Goal: Task Accomplishment & Management: Use online tool/utility

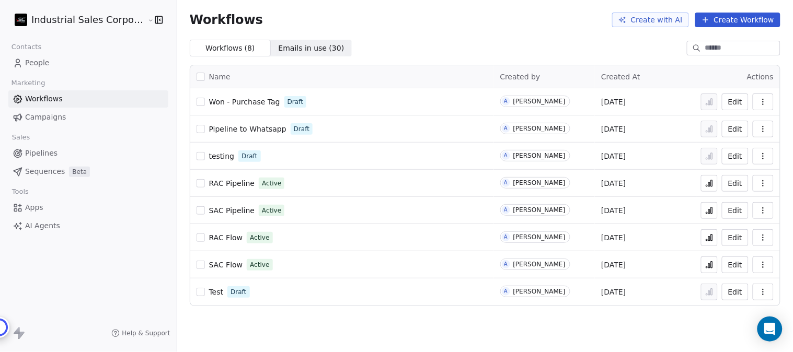
click at [34, 59] on span "People" at bounding box center [37, 62] width 25 height 11
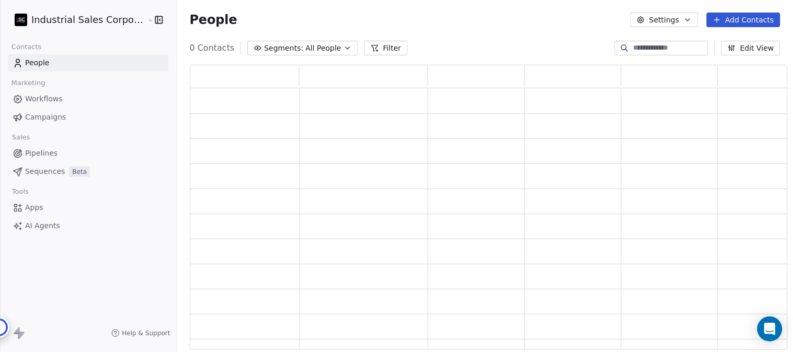
click at [115, 19] on html "Industrial Sales Corporation (ISC) Contacts People Marketing Workflows Campaign…" at bounding box center [396, 176] width 793 height 352
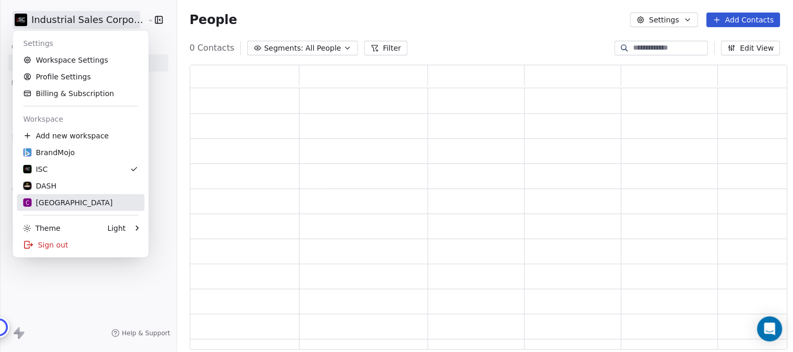
click at [60, 201] on div "C Chitrakoota School" at bounding box center [67, 203] width 89 height 10
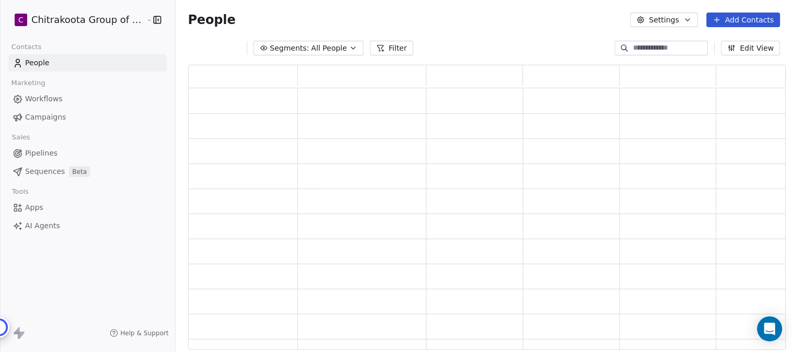
click at [238, 14] on div "People Settings Add Contacts" at bounding box center [484, 20] width 592 height 15
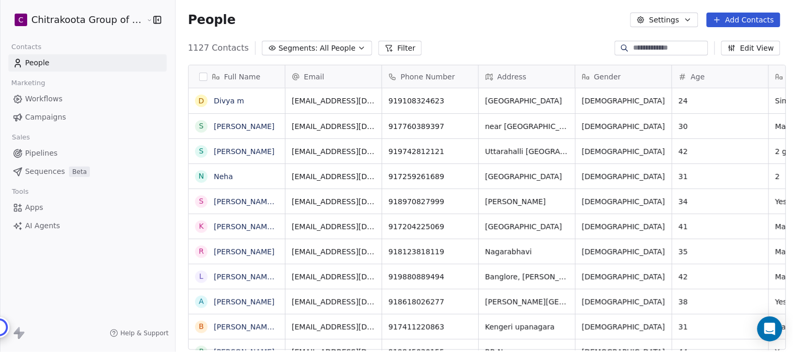
scroll to position [301, 614]
click at [320, 48] on span "All People" at bounding box center [338, 48] width 36 height 11
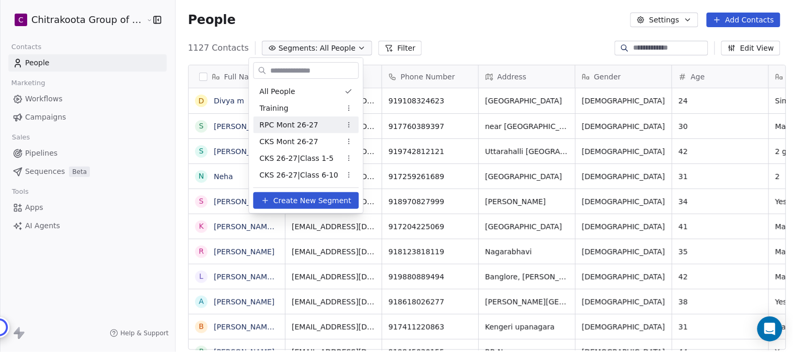
click at [279, 124] on span "RPC Mont 26-27" at bounding box center [289, 125] width 59 height 11
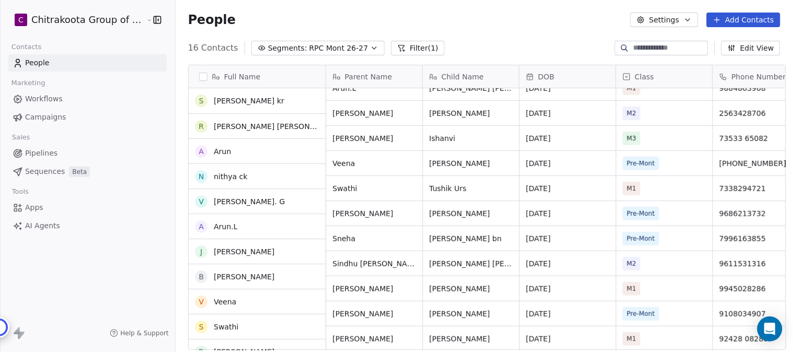
scroll to position [0, 0]
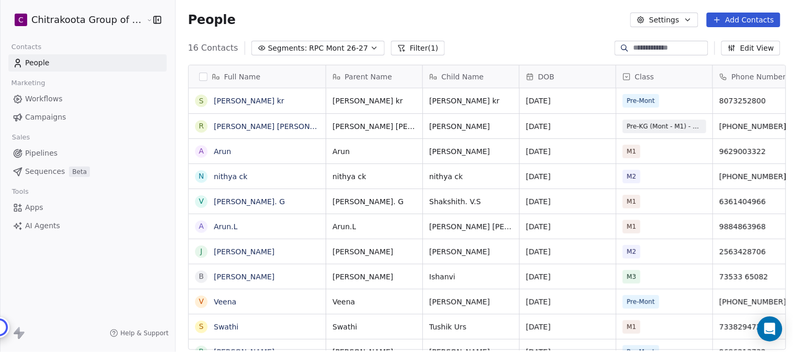
click at [646, 51] on input at bounding box center [669, 48] width 73 height 10
paste input "*********"
type input "*********"
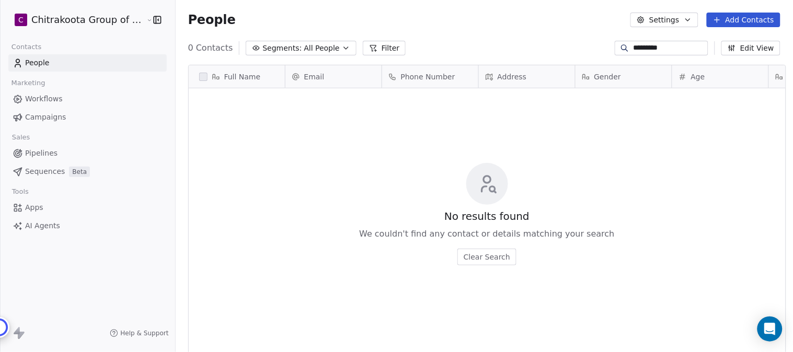
scroll to position [301, 614]
drag, startPoint x: 657, startPoint y: 47, endPoint x: 602, endPoint y: 50, distance: 55.5
click at [602, 50] on div "0 Contacts Segments: All People Filter ********* Edit View" at bounding box center [484, 48] width 617 height 17
click at [532, 38] on div "People Settings Add Contacts" at bounding box center [484, 20] width 617 height 40
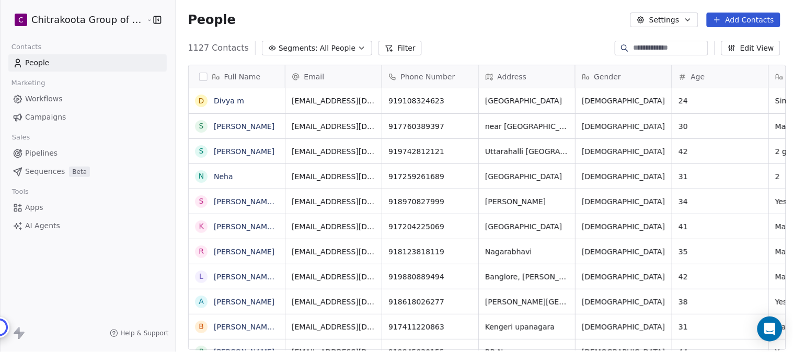
click at [669, 44] on input at bounding box center [669, 48] width 73 height 10
paste input "*******"
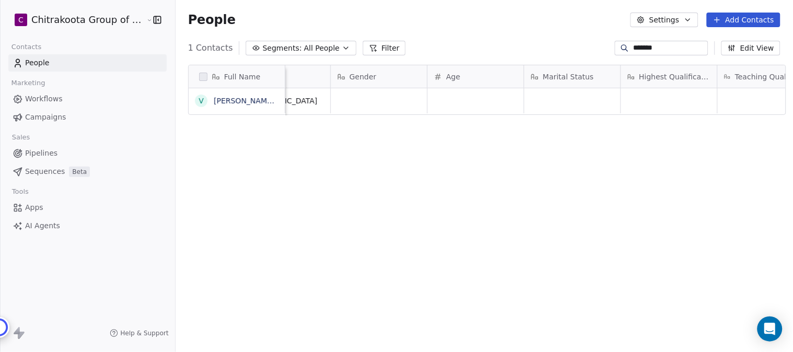
scroll to position [0, 0]
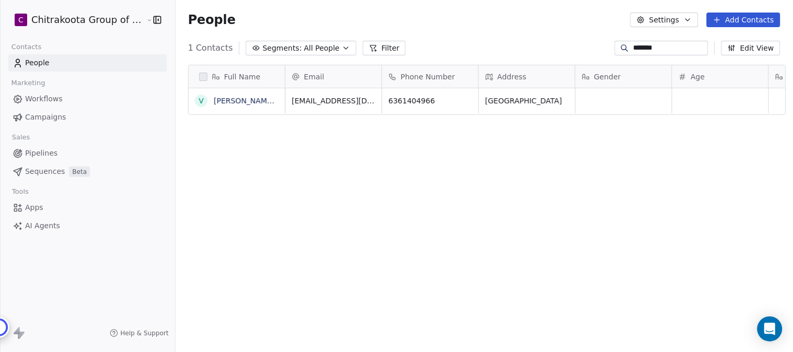
type input "*******"
click at [342, 44] on icon "button" at bounding box center [346, 48] width 8 height 8
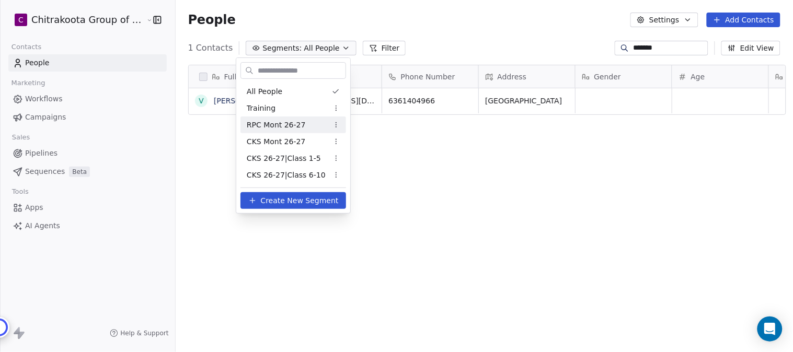
click at [255, 126] on span "RPC Mont 26-27" at bounding box center [276, 125] width 59 height 11
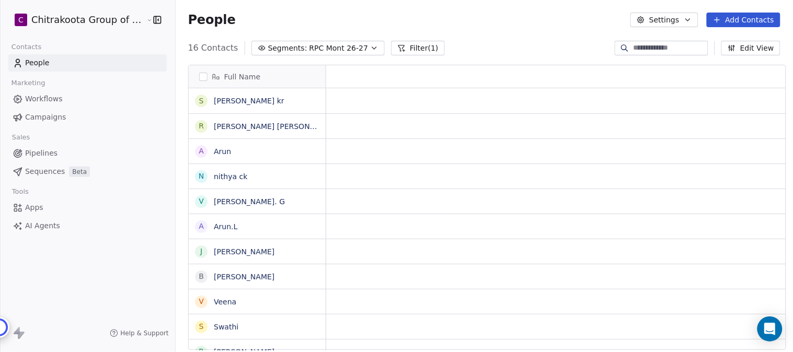
click at [638, 45] on input at bounding box center [669, 48] width 73 height 10
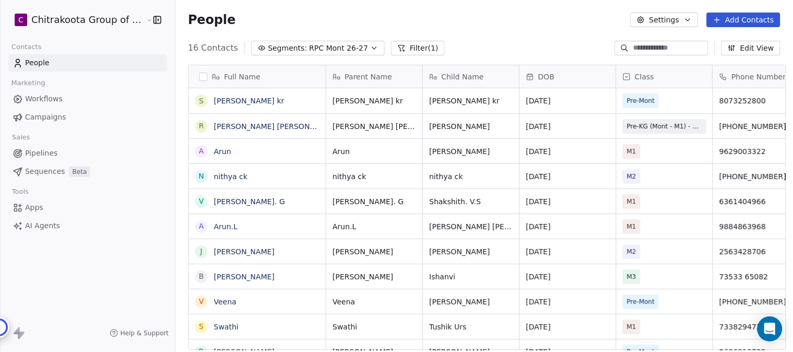
scroll to position [301, 614]
paste input "*******"
type input "*******"
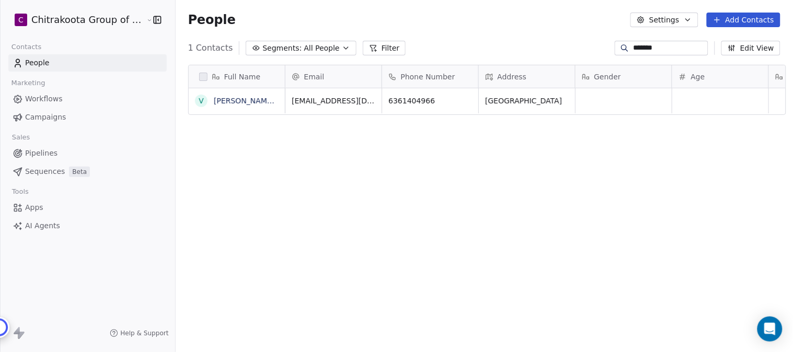
drag, startPoint x: 654, startPoint y: 46, endPoint x: 603, endPoint y: 47, distance: 51.2
click at [603, 47] on div "1 Contacts Segments: All People Filter ******* Edit View" at bounding box center [484, 48] width 617 height 17
click at [492, 32] on div "People Settings Add Contacts" at bounding box center [484, 20] width 617 height 40
click at [300, 47] on span "Segments:" at bounding box center [281, 48] width 39 height 11
click at [305, 48] on html "C Chitrakoota Group of Institutions Contacts People Marketing Workflows Campaig…" at bounding box center [396, 176] width 793 height 352
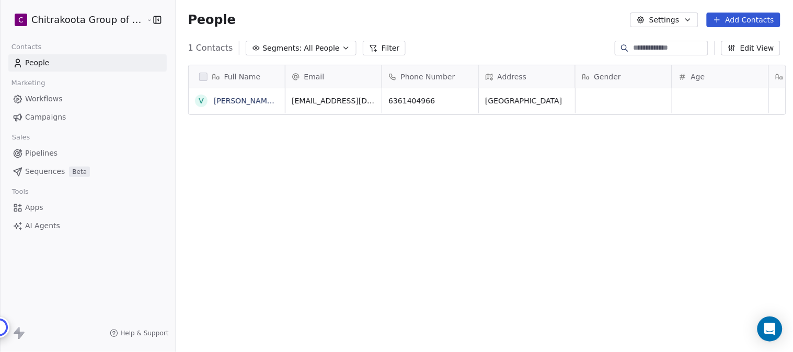
click at [330, 47] on html "C Chitrakoota Group of Institutions Contacts People Marketing Workflows Campaig…" at bounding box center [396, 176] width 793 height 352
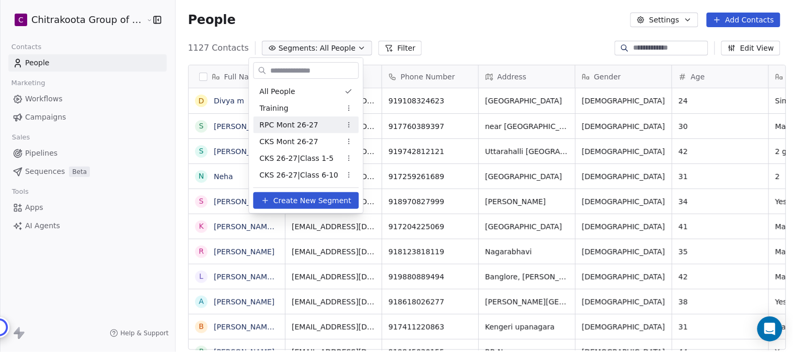
click at [279, 122] on span "RPC Mont 26-27" at bounding box center [289, 125] width 59 height 11
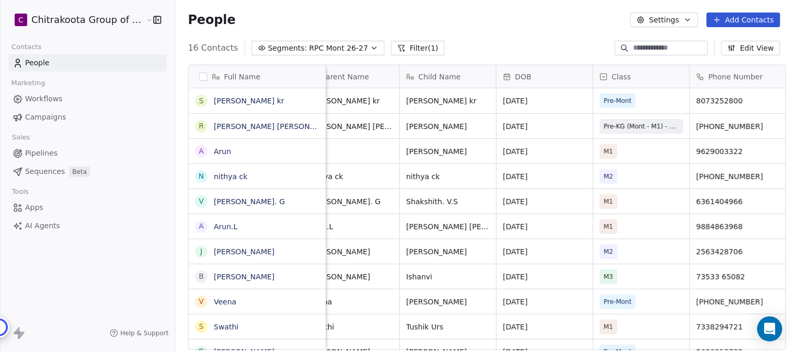
scroll to position [0, 0]
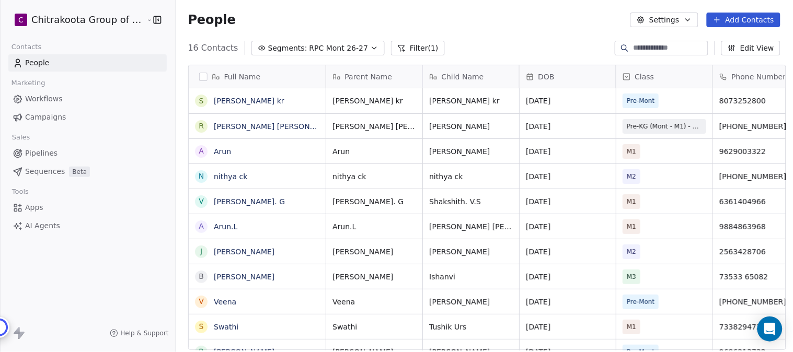
click at [34, 207] on span "Apps" at bounding box center [34, 207] width 18 height 11
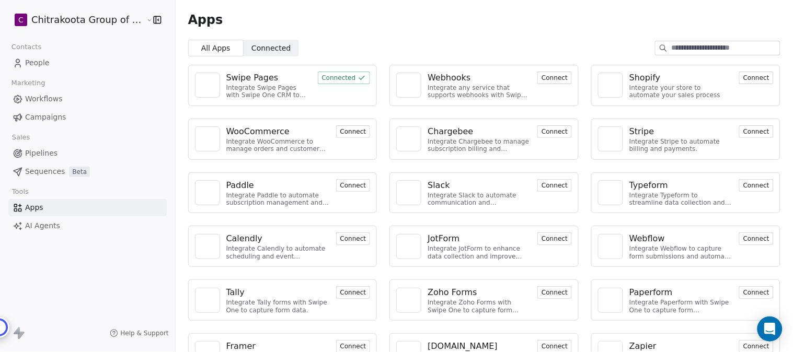
click at [262, 45] on span "Connected" at bounding box center [270, 48] width 39 height 11
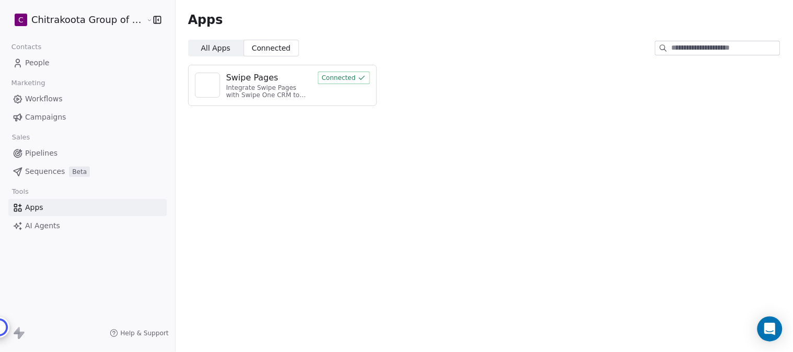
click at [260, 84] on div "Integrate Swipe Pages with Swipe One CRM to capture lead data." at bounding box center [268, 91] width 85 height 15
click at [338, 78] on button "Connected" at bounding box center [344, 78] width 53 height 13
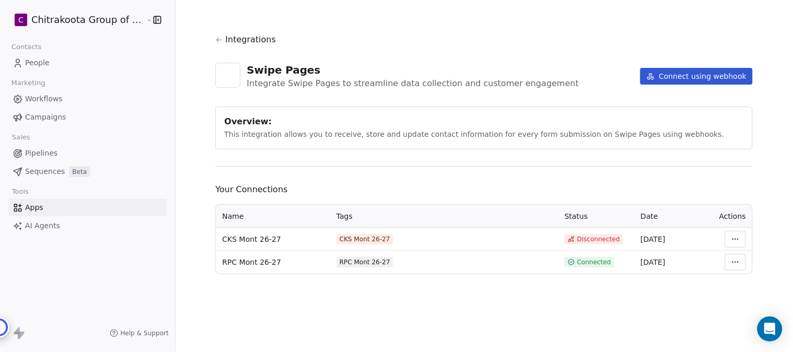
click at [735, 264] on html "C Chitrakoota Group of Institutions Contacts People Marketing Workflows Campaig…" at bounding box center [396, 176] width 793 height 352
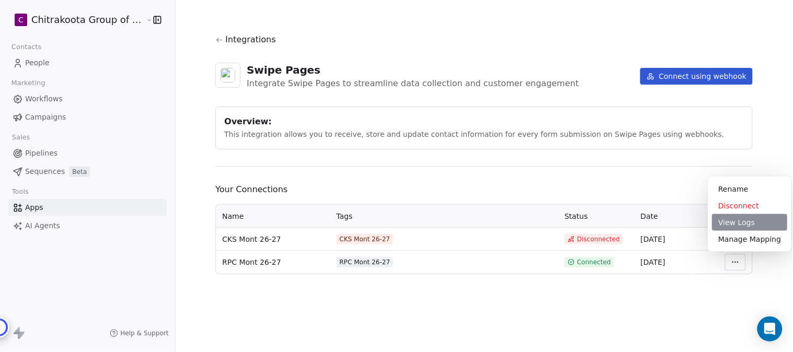
click at [733, 222] on div "View Logs" at bounding box center [749, 222] width 75 height 17
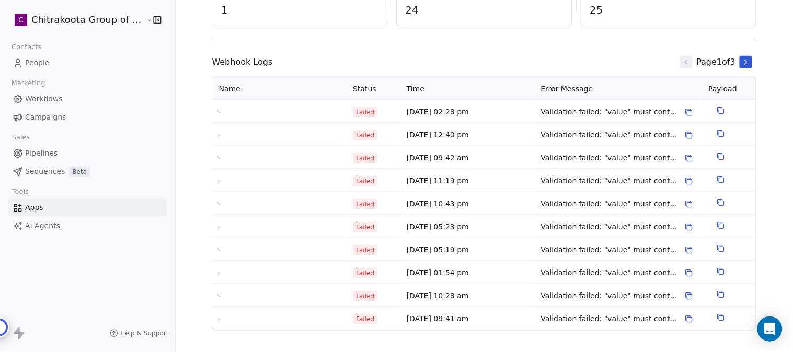
scroll to position [149, 0]
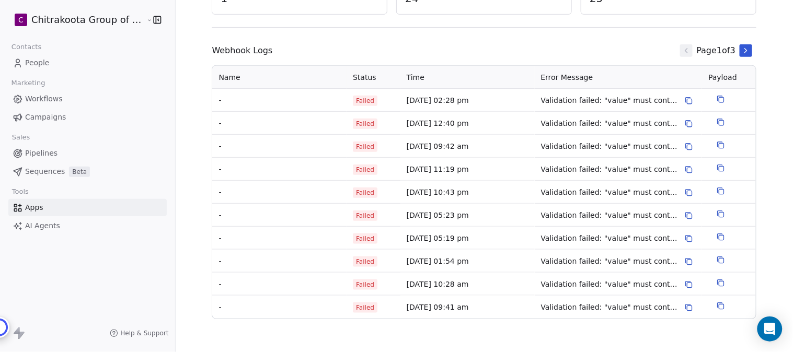
click at [742, 51] on icon at bounding box center [746, 51] width 8 height 8
click at [682, 49] on icon at bounding box center [686, 51] width 8 height 8
click at [424, 98] on td "[DATE] 02:28 pm" at bounding box center [467, 100] width 134 height 23
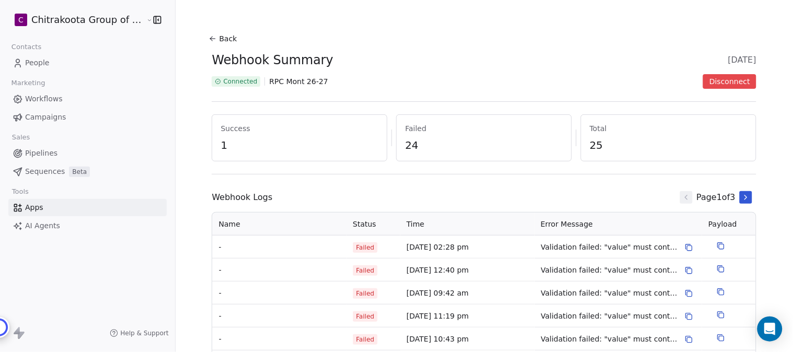
scroll to position [0, 0]
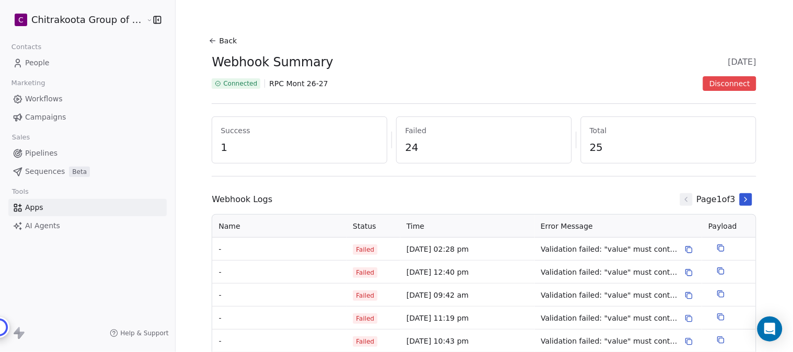
click at [222, 39] on button "Back" at bounding box center [223, 40] width 33 height 19
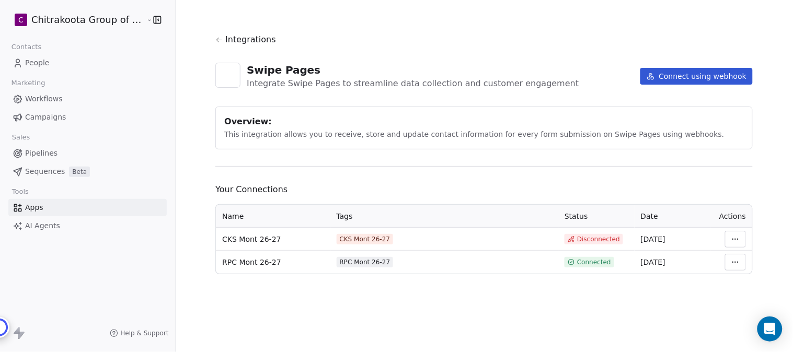
click at [735, 253] on body "C Chitrakoota Group of Institutions Contacts People Marketing Workflows Campaig…" at bounding box center [396, 176] width 793 height 352
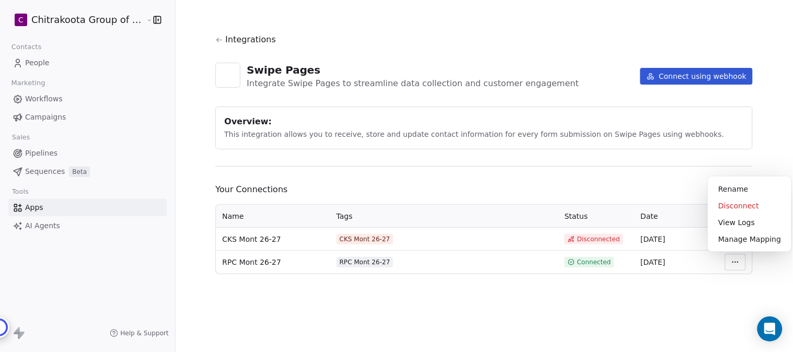
click at [731, 262] on html "C Chitrakoota Group of Institutions Contacts People Marketing Workflows Campaig…" at bounding box center [396, 176] width 793 height 352
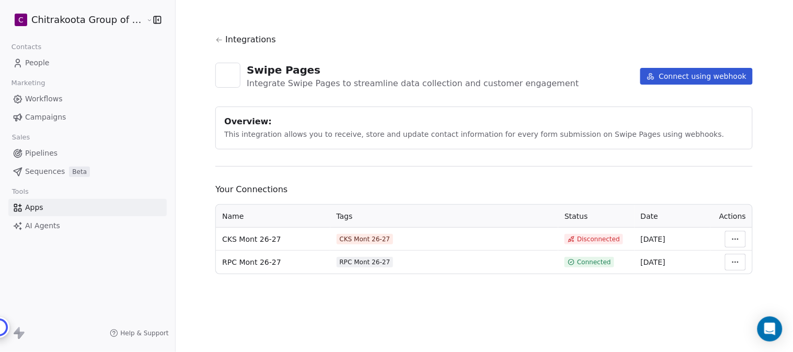
click at [731, 262] on html "C Chitrakoota Group of Institutions Contacts People Marketing Workflows Campaig…" at bounding box center [396, 176] width 793 height 352
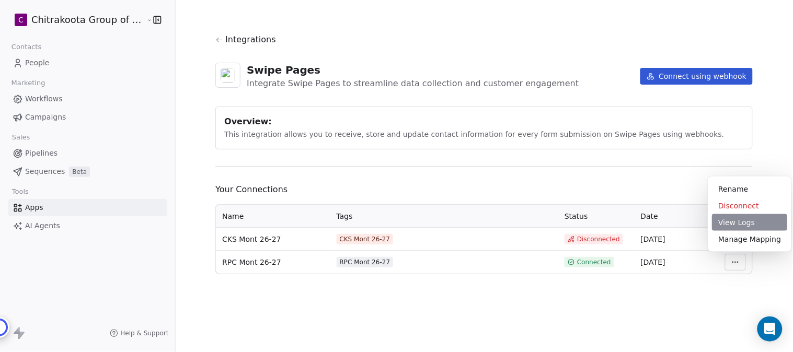
click at [734, 223] on div "View Logs" at bounding box center [749, 222] width 75 height 17
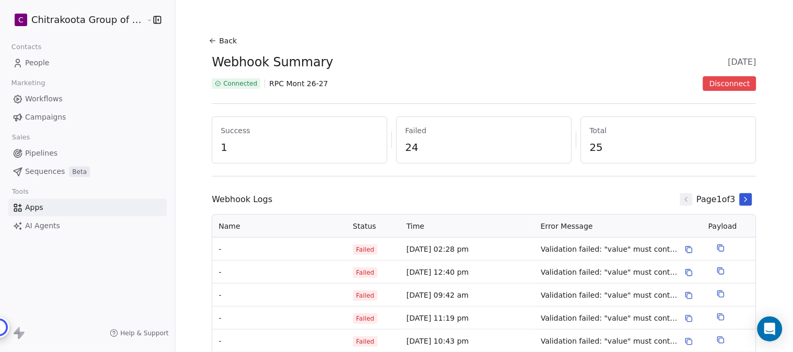
click at [209, 40] on icon at bounding box center [213, 41] width 8 height 8
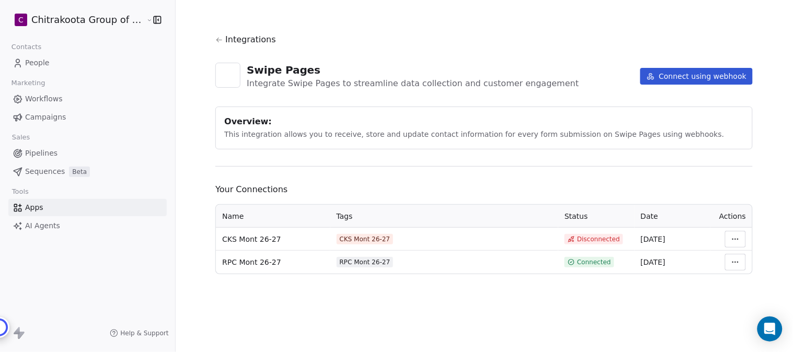
click at [733, 257] on html "C Chitrakoota Group of Institutions Contacts People Marketing Workflows Campaig…" at bounding box center [396, 176] width 793 height 352
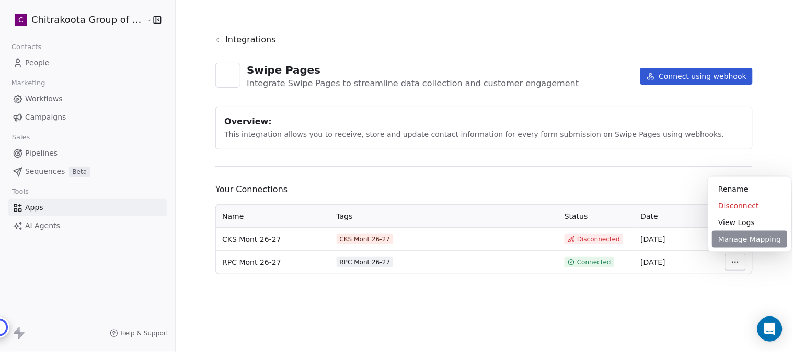
click at [740, 244] on div "Manage Mapping" at bounding box center [749, 239] width 75 height 17
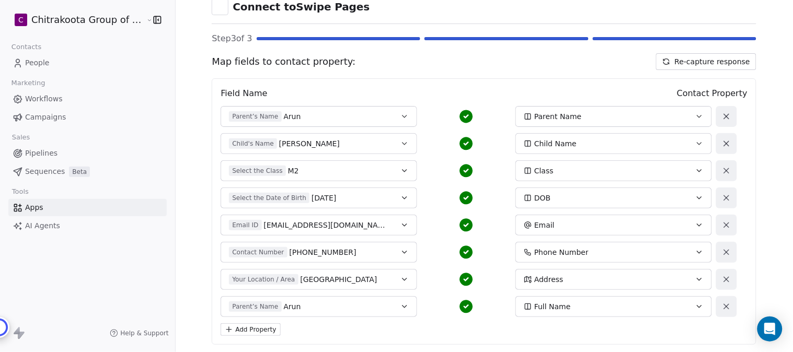
scroll to position [116, 0]
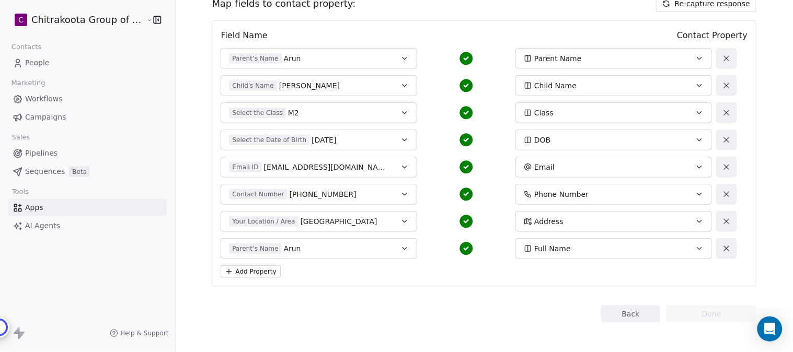
click at [400, 56] on icon "button" at bounding box center [404, 58] width 8 height 8
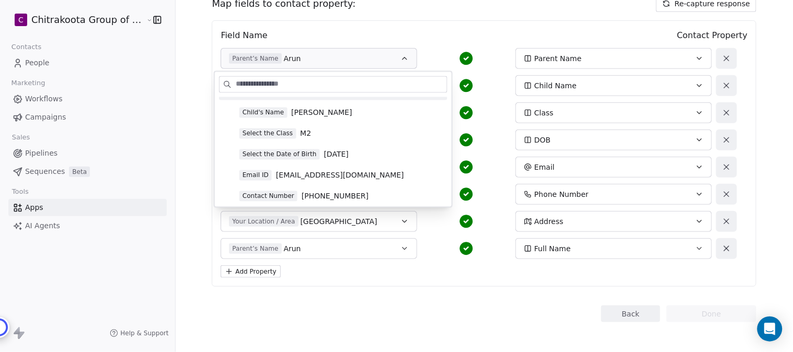
scroll to position [58, 0]
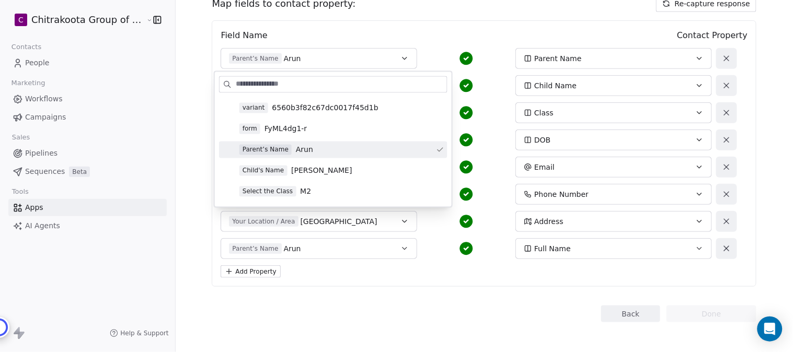
click at [478, 279] on div "Field Name Contact Property Parent’s Name Arun Parent Name Child's Name [PERSON…" at bounding box center [484, 153] width 545 height 267
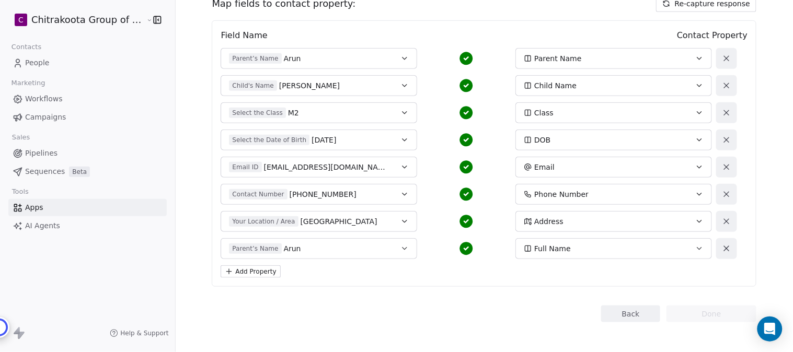
click at [400, 84] on icon "button" at bounding box center [404, 86] width 8 height 8
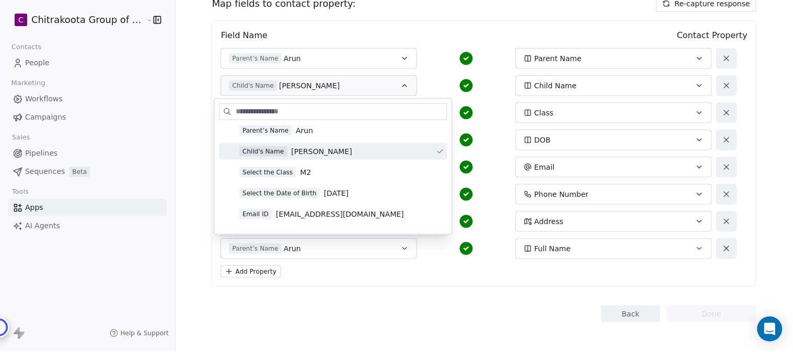
scroll to position [116, 0]
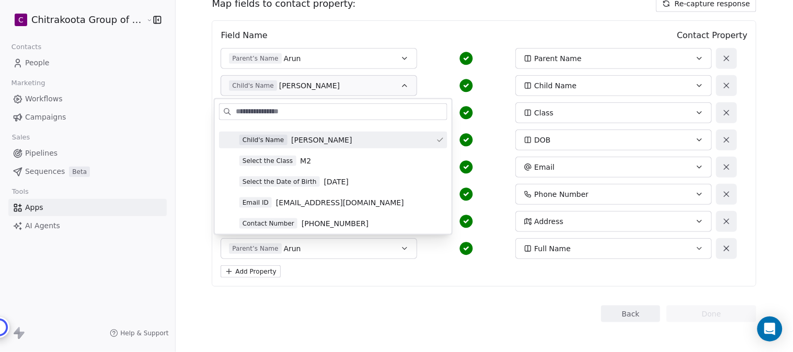
click at [488, 293] on div "Back Connect to Swipe Pages Step 3 of 3 Map fields to contact property: Re-capt…" at bounding box center [484, 119] width 545 height 405
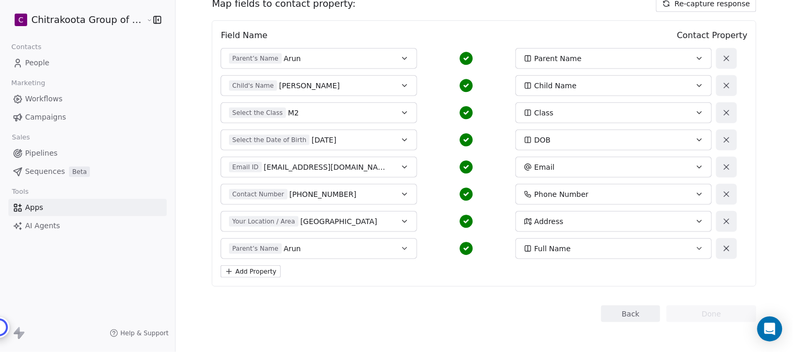
click at [400, 115] on icon "button" at bounding box center [404, 113] width 8 height 8
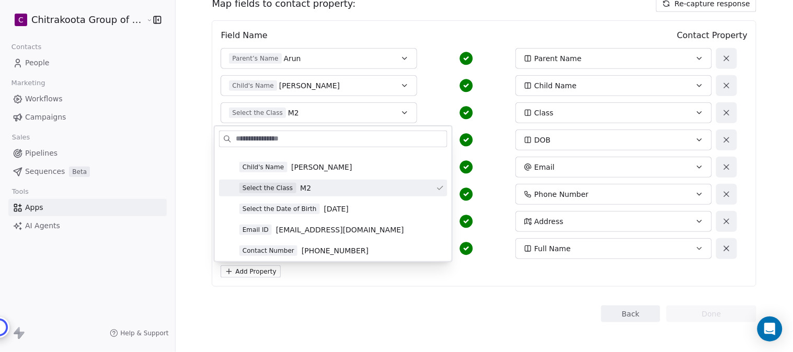
click at [454, 293] on div "Back Connect to Swipe Pages Step 3 of 3 Map fields to contact property: Re-capt…" at bounding box center [484, 119] width 545 height 405
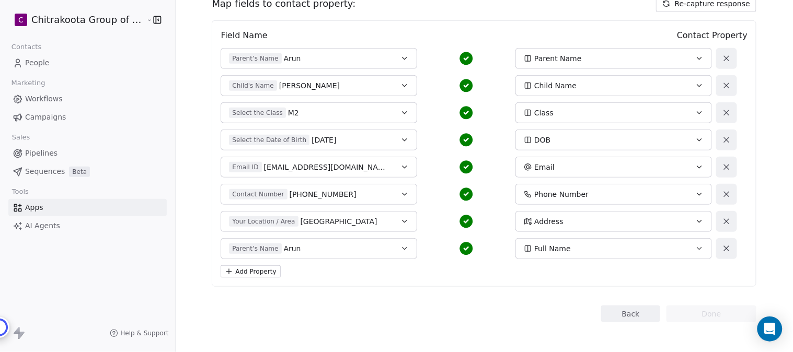
click at [390, 138] on button "Select the Date of Birth [DEMOGRAPHIC_DATA]" at bounding box center [319, 140] width 196 height 21
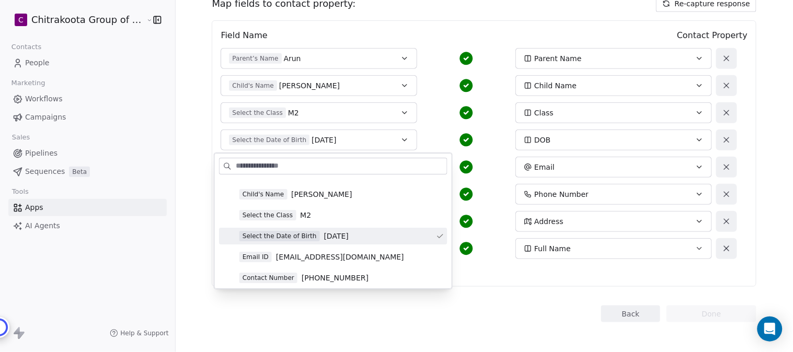
click at [488, 281] on div "Field Name Contact Property Parent’s Name Arun Parent Name Child's Name [PERSON…" at bounding box center [484, 153] width 545 height 267
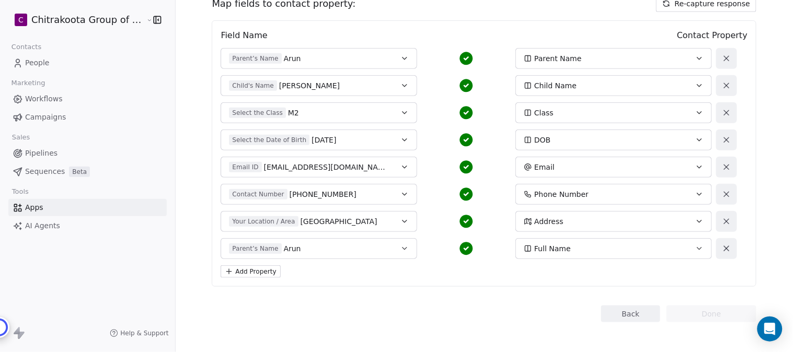
click at [385, 168] on button "Email ID [EMAIL_ADDRESS][DOMAIN_NAME]" at bounding box center [319, 167] width 196 height 21
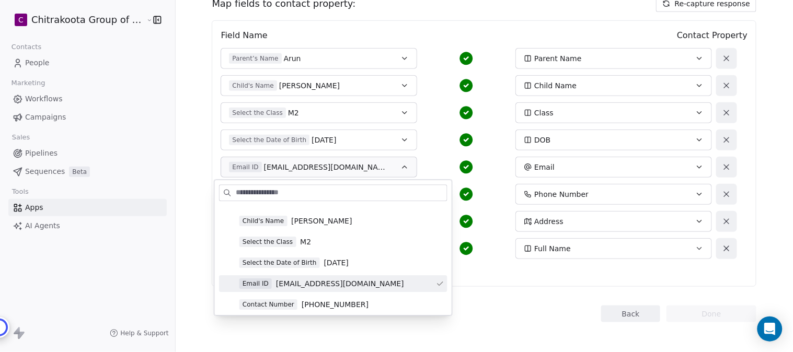
click at [489, 268] on div "Add Property" at bounding box center [484, 271] width 527 height 13
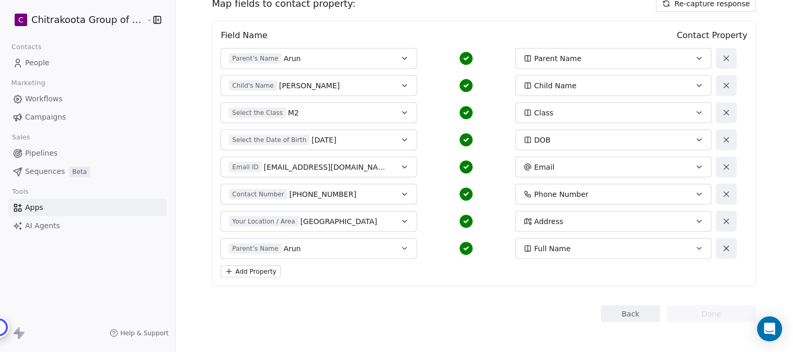
click at [390, 200] on button "Contact Number [PHONE_NUMBER]" at bounding box center [319, 194] width 196 height 21
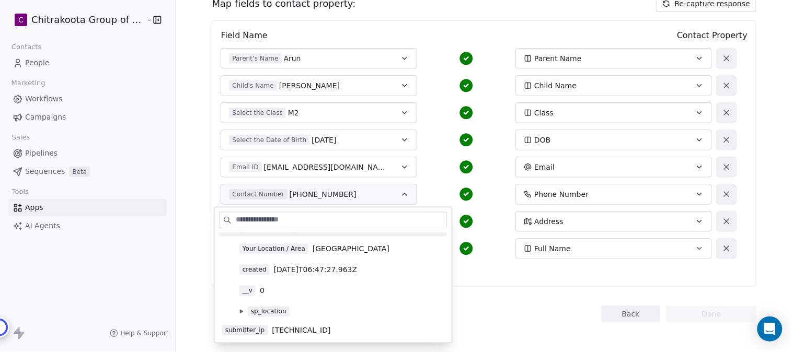
scroll to position [162, 0]
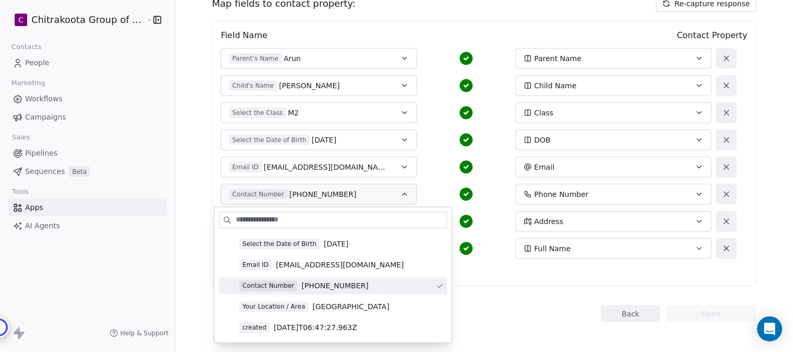
click at [477, 287] on div "Back Connect to Swipe Pages Step 3 of 3 Map fields to contact property: Re-capt…" at bounding box center [484, 119] width 545 height 405
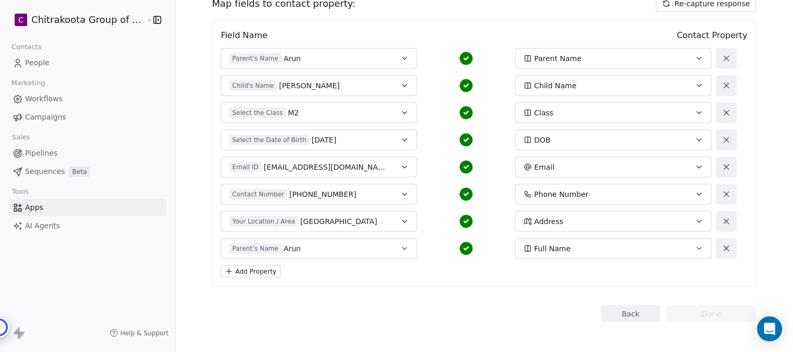
scroll to position [119, 0]
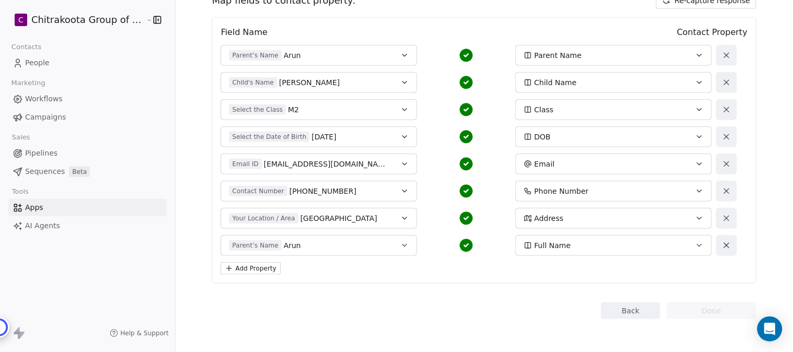
click at [392, 217] on button "Your Location / Area [GEOGRAPHIC_DATA]" at bounding box center [319, 218] width 196 height 21
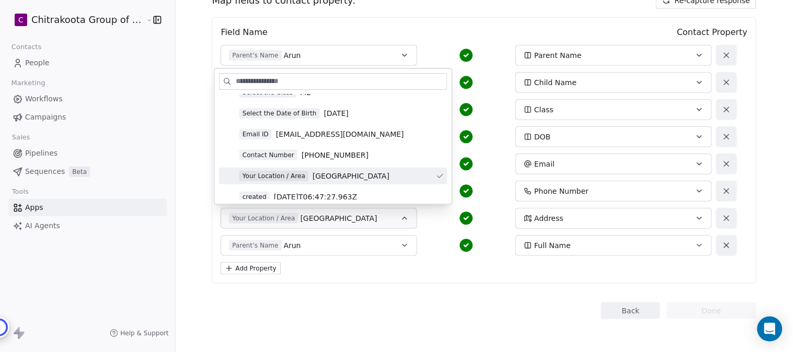
scroll to position [174, 0]
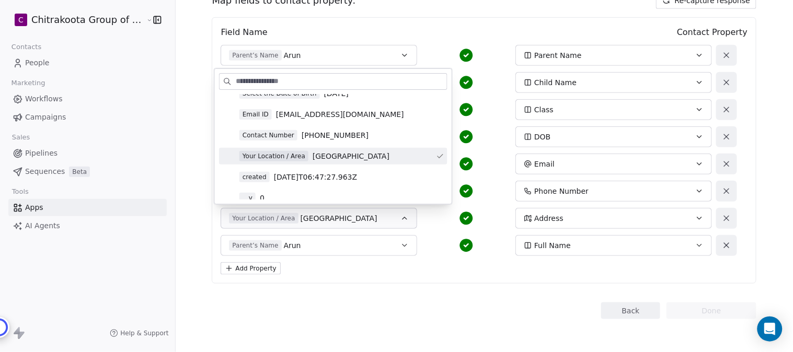
click at [477, 303] on div "Back Done" at bounding box center [484, 311] width 545 height 17
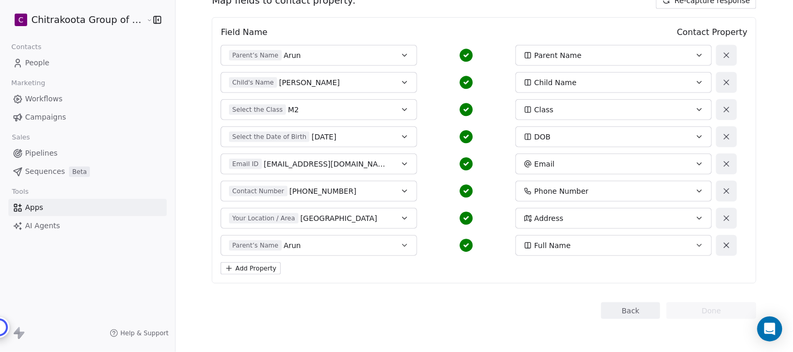
click at [392, 241] on button "Parent’s Name Arun" at bounding box center [319, 245] width 196 height 21
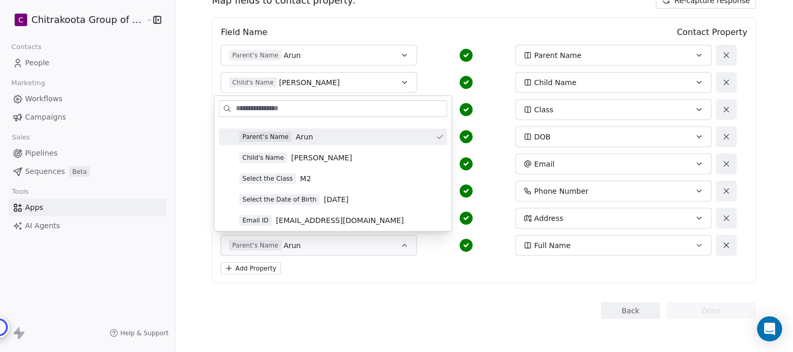
scroll to position [116, 0]
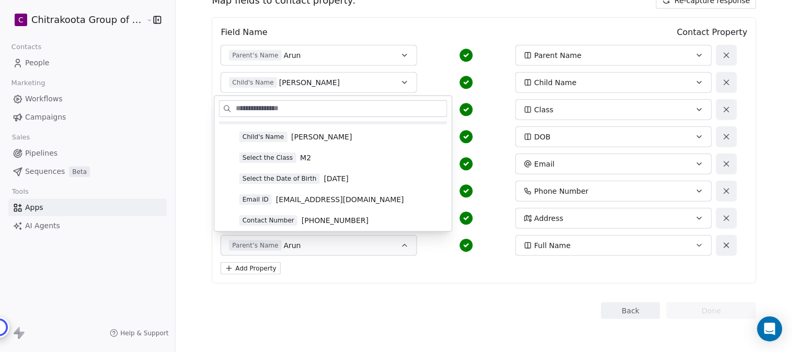
click at [478, 283] on div "Back Connect to Swipe Pages Step 3 of 3 Map fields to contact property: Re-capt…" at bounding box center [484, 116] width 545 height 405
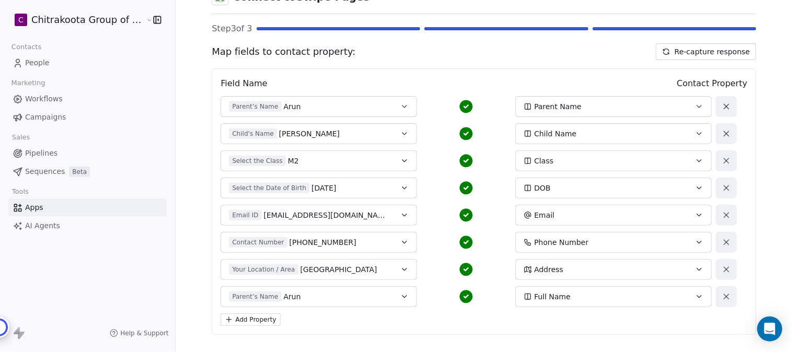
scroll to position [0, 0]
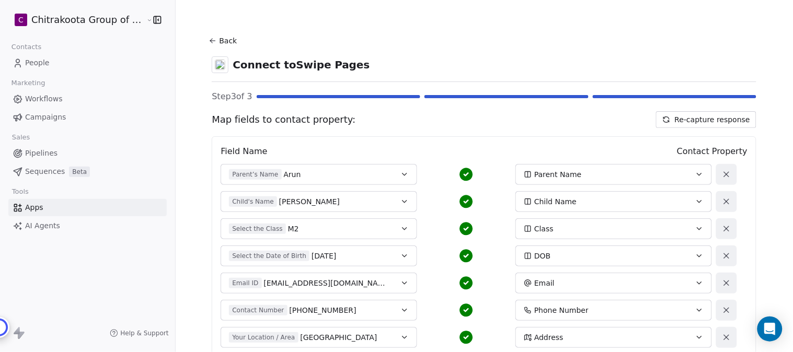
click at [219, 37] on button "Back" at bounding box center [223, 40] width 33 height 19
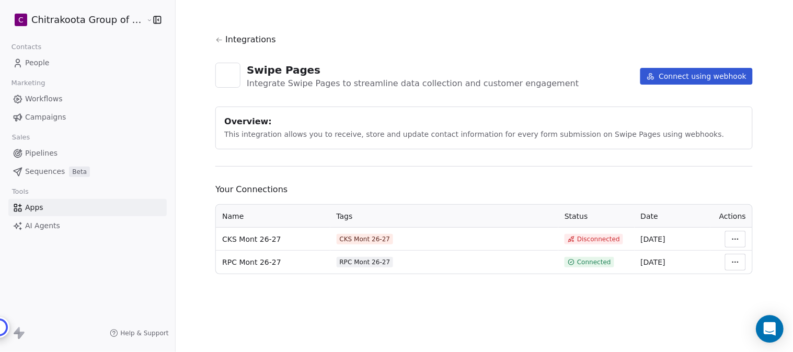
click at [767, 328] on icon "Open Intercom Messenger" at bounding box center [769, 329] width 12 height 14
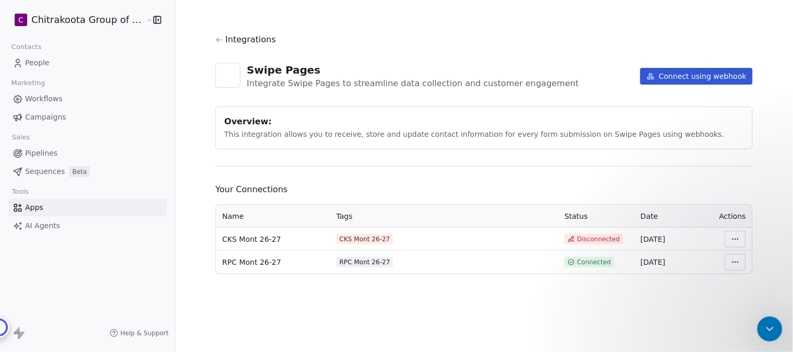
type textarea "**********"
